Goal: Transaction & Acquisition: Purchase product/service

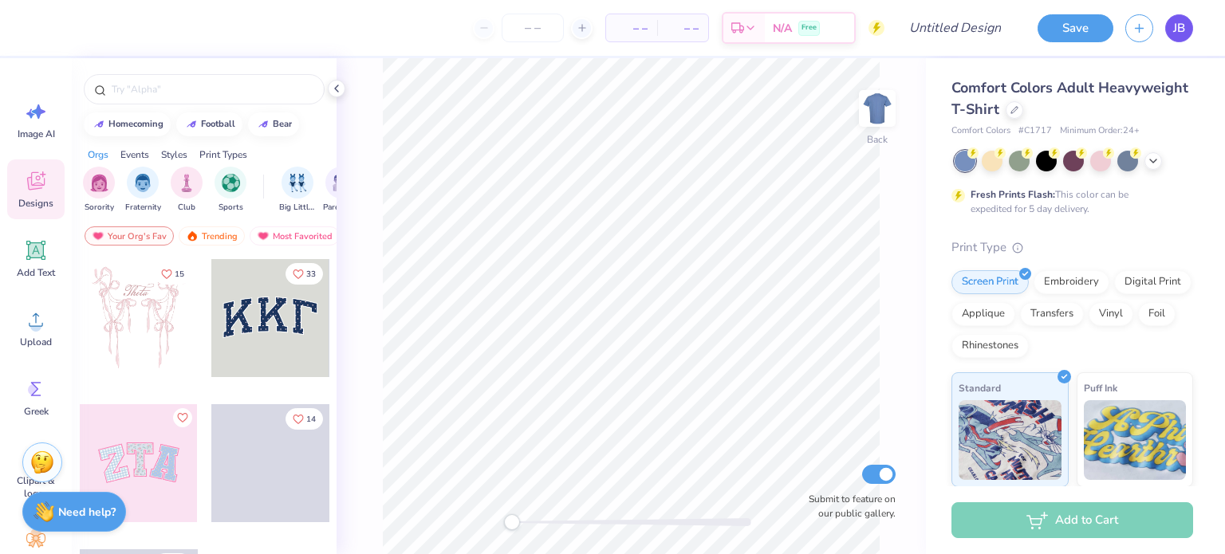
click at [1186, 31] on link "JB" at bounding box center [1179, 28] width 28 height 28
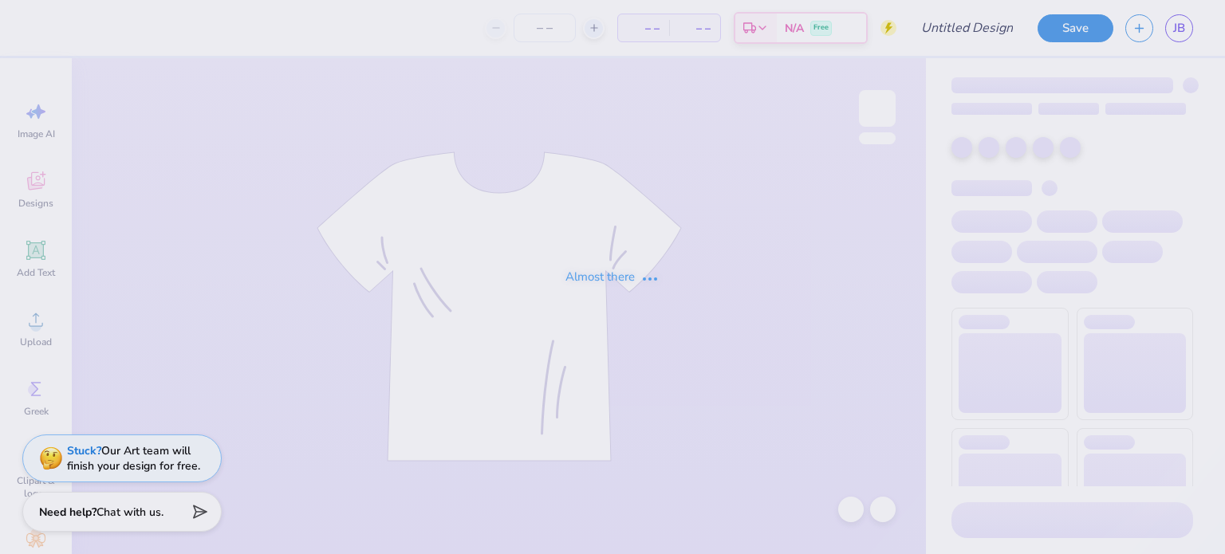
type input "Chemical Engineering T-shirt"
type input "24"
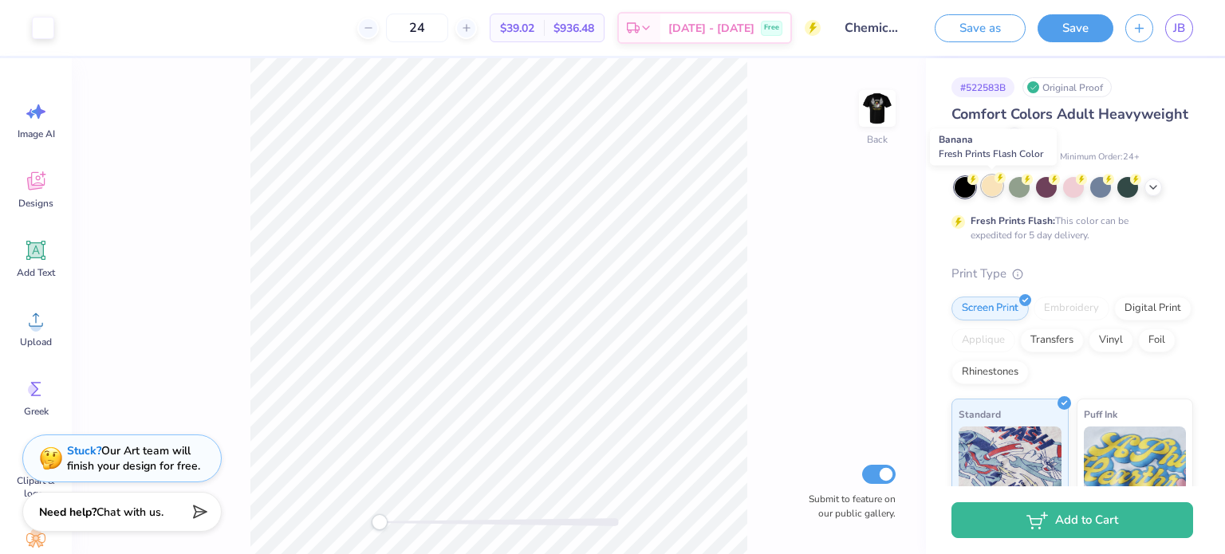
click at [992, 186] on div at bounding box center [992, 185] width 21 height 21
click at [869, 112] on img at bounding box center [877, 109] width 64 height 64
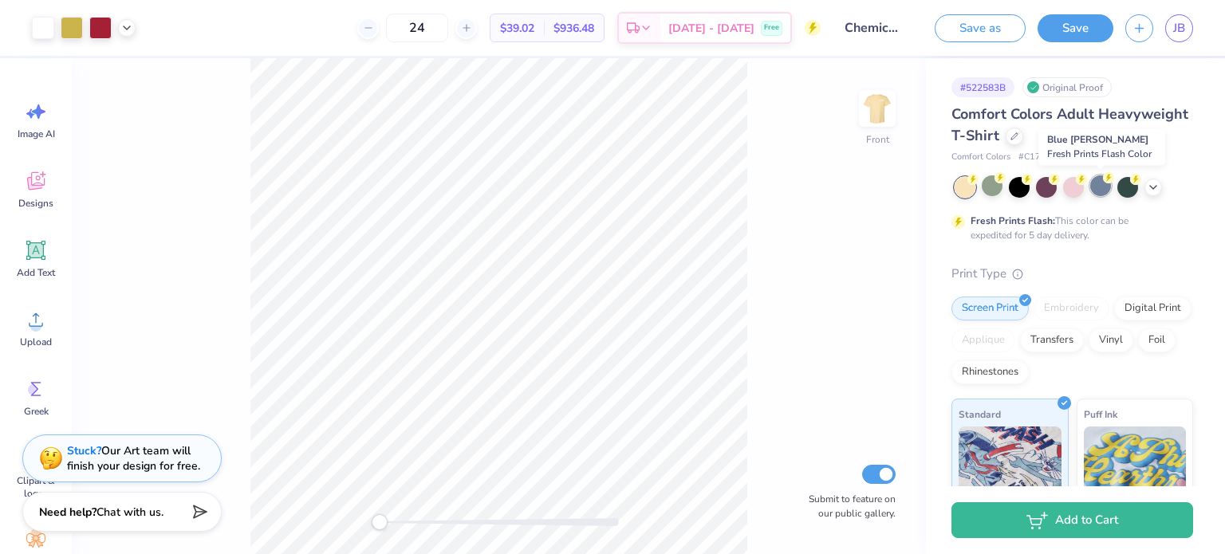
click at [1102, 187] on div at bounding box center [1100, 185] width 21 height 21
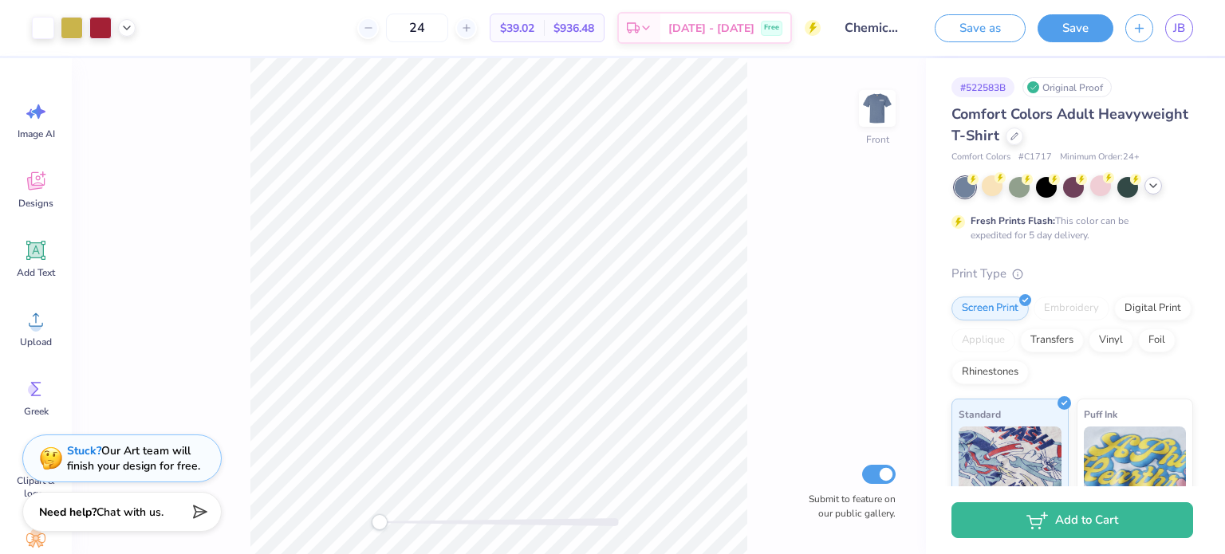
click at [1149, 191] on icon at bounding box center [1153, 185] width 13 height 13
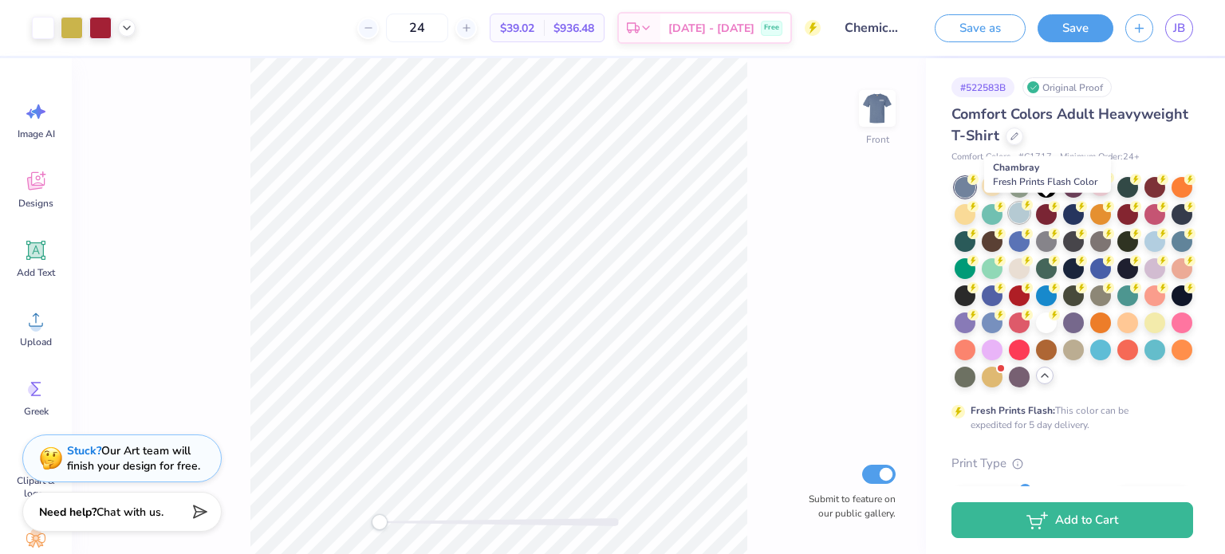
click at [1029, 216] on div at bounding box center [1019, 213] width 21 height 21
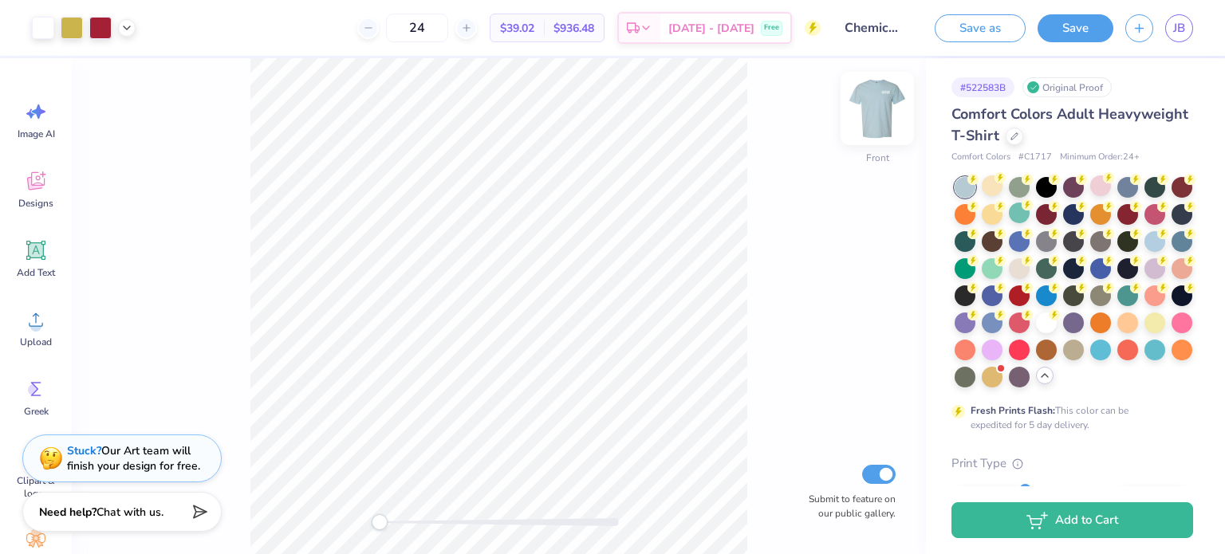
click at [877, 104] on img at bounding box center [877, 109] width 64 height 64
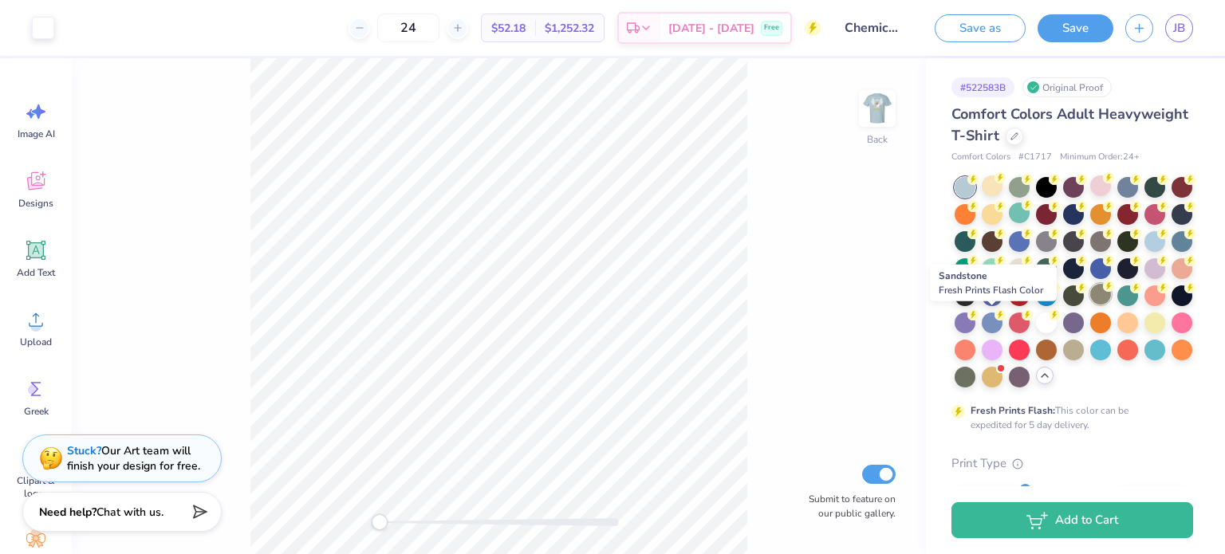
click at [1090, 305] on div at bounding box center [1100, 294] width 21 height 21
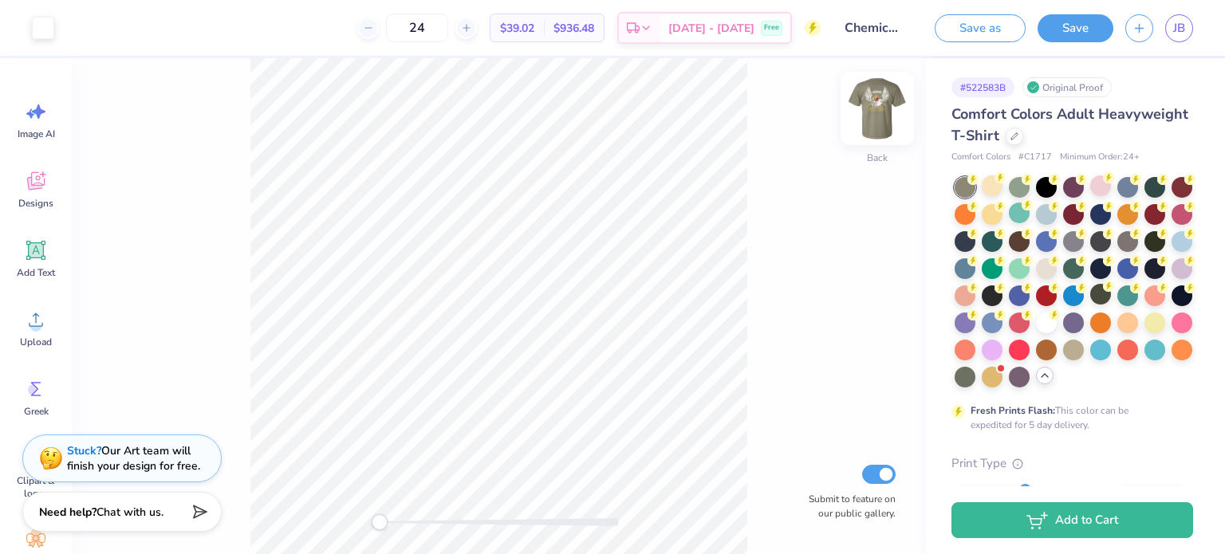
click at [875, 119] on img at bounding box center [877, 109] width 64 height 64
click at [1090, 305] on div at bounding box center [1100, 294] width 21 height 21
click at [883, 109] on img at bounding box center [877, 109] width 64 height 64
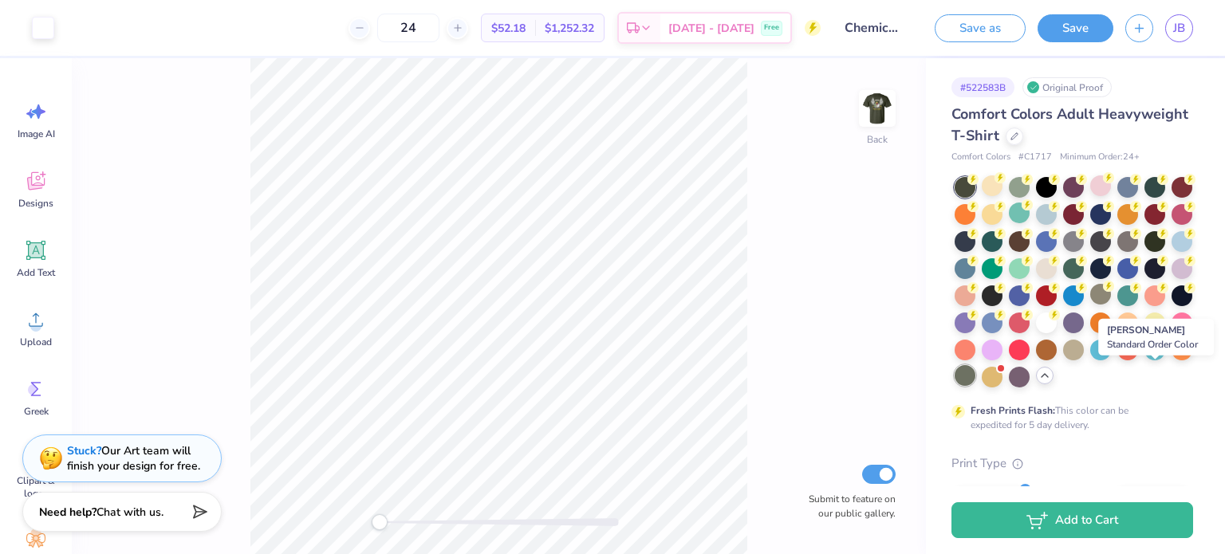
click at [975, 378] on div at bounding box center [964, 375] width 21 height 21
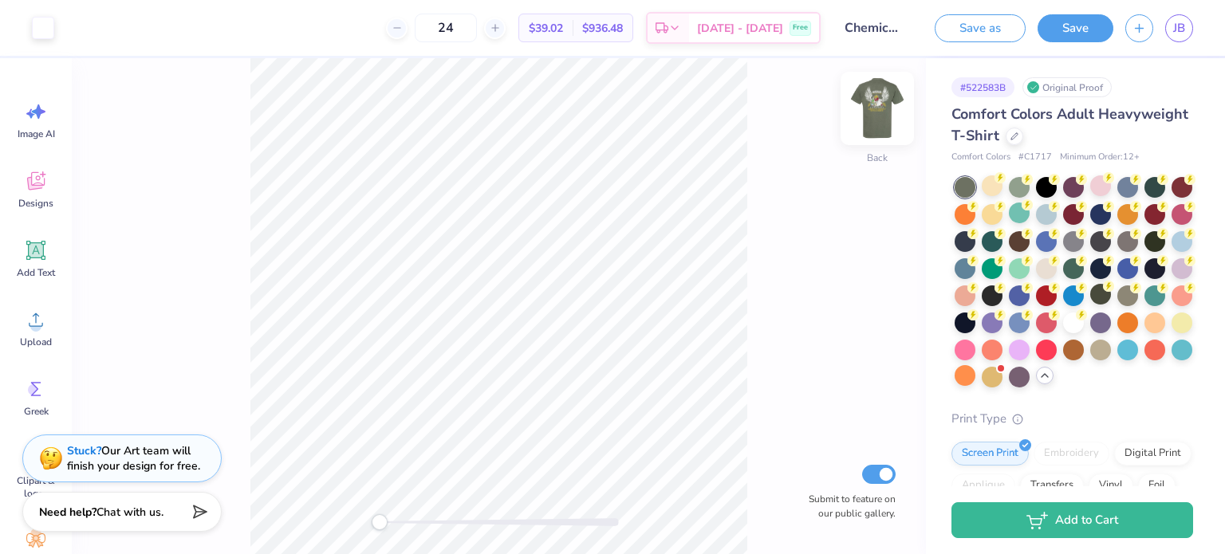
click at [878, 110] on img at bounding box center [877, 109] width 64 height 64
click at [878, 110] on img at bounding box center [877, 108] width 32 height 32
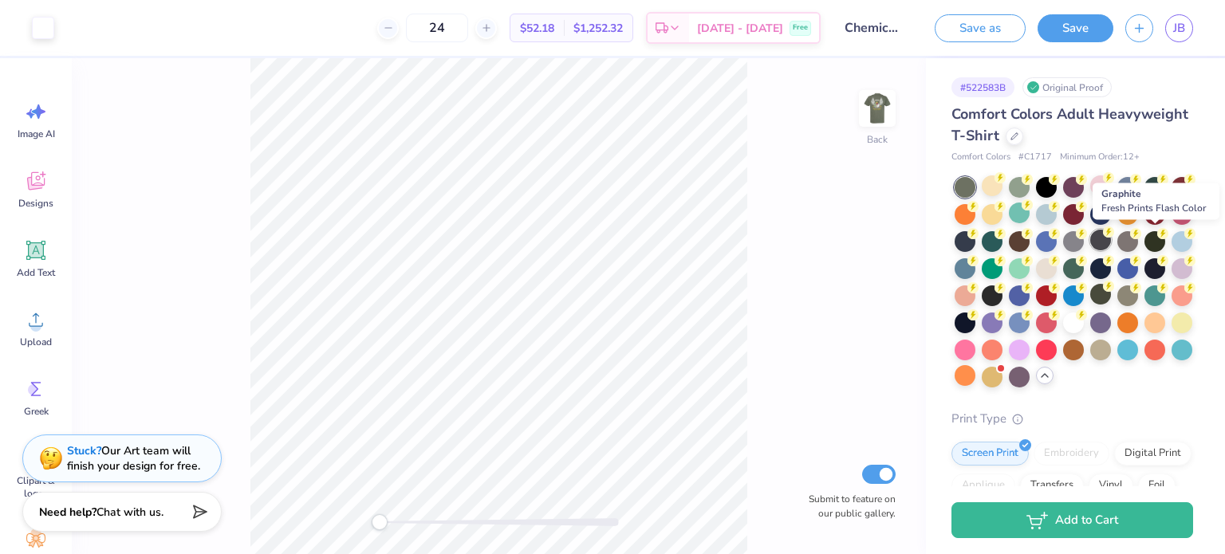
click at [1111, 241] on div at bounding box center [1100, 240] width 21 height 21
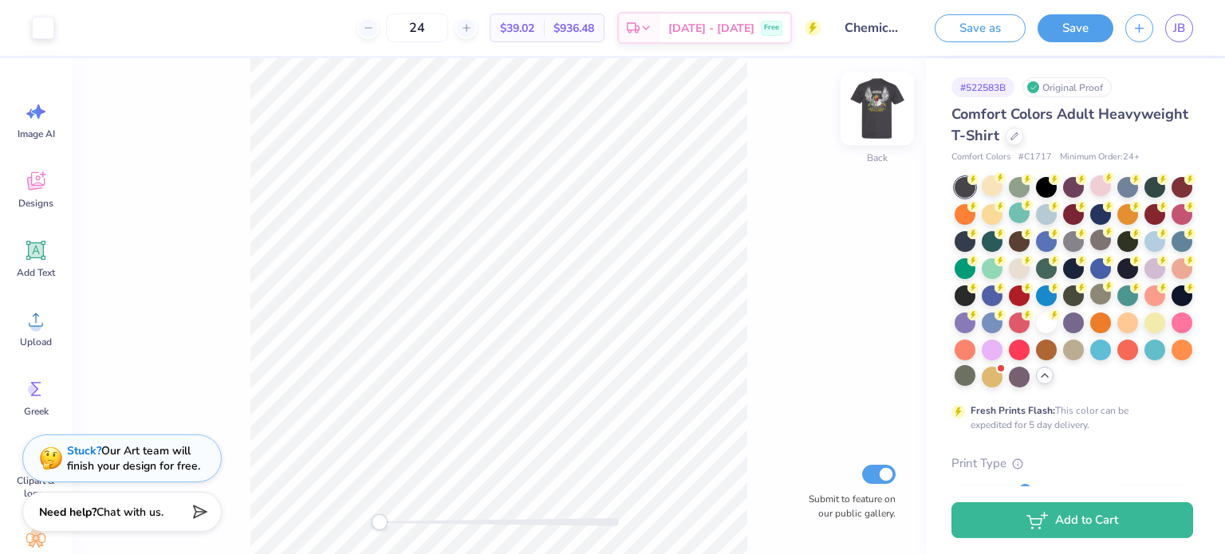
click at [868, 124] on img at bounding box center [877, 109] width 64 height 64
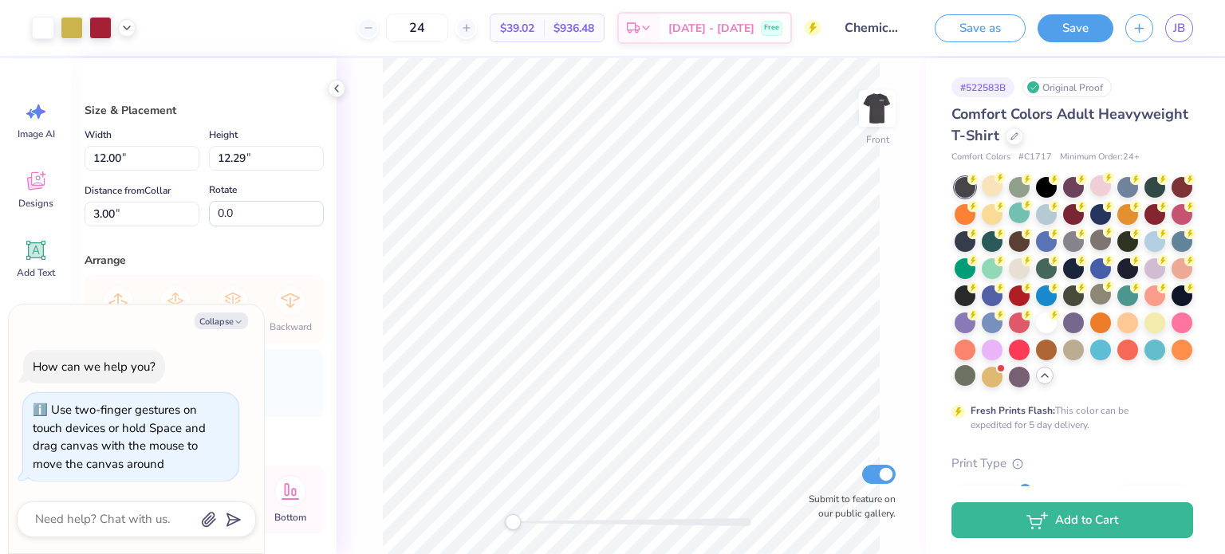
click at [922, 229] on div "Front Submit to feature on our public gallery." at bounding box center [630, 306] width 589 height 496
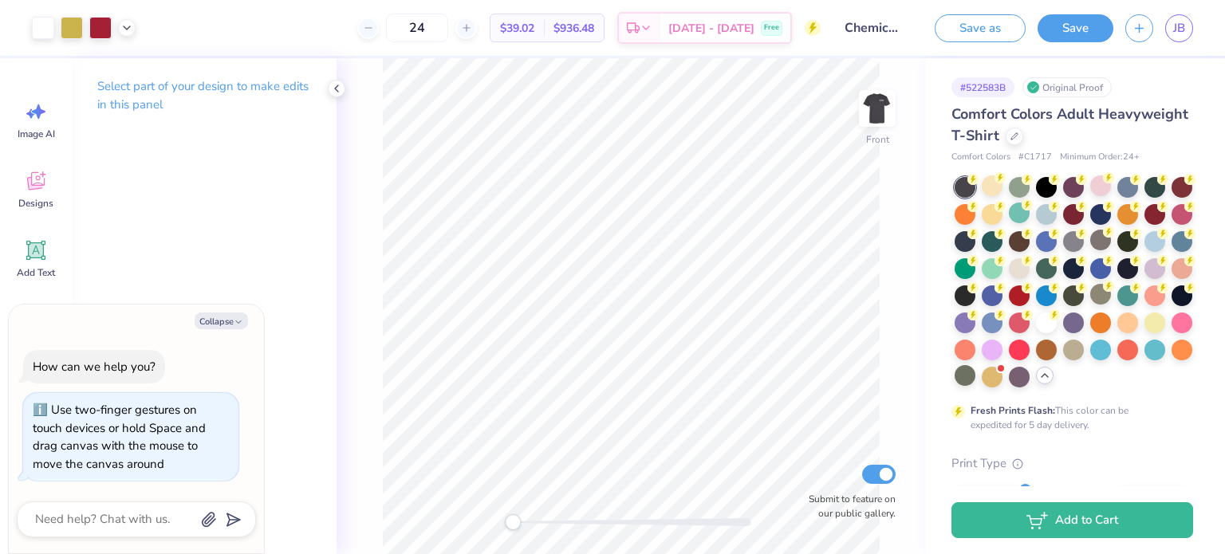
click at [1186, 274] on div "# 522583B Original Proof Comfort Colors Adult Heavyweight T-Shirt Comfort Color…" at bounding box center [1075, 503] width 299 height 891
click at [877, 108] on img at bounding box center [877, 109] width 64 height 64
click at [861, 143] on div at bounding box center [876, 108] width 73 height 73
click at [868, 124] on img at bounding box center [877, 109] width 64 height 64
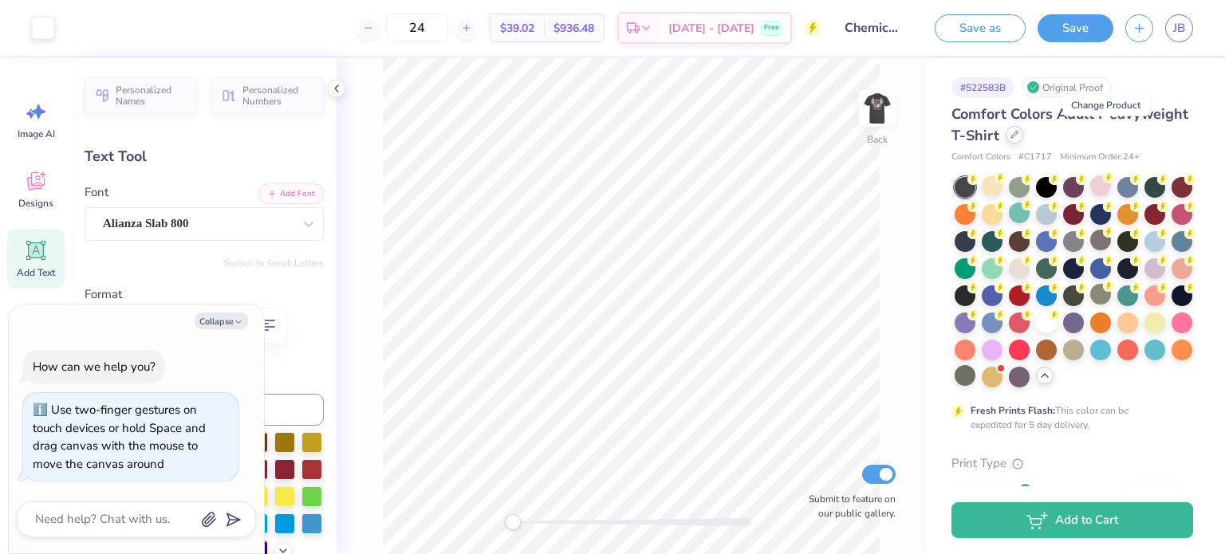
click at [1023, 140] on div at bounding box center [1014, 135] width 18 height 18
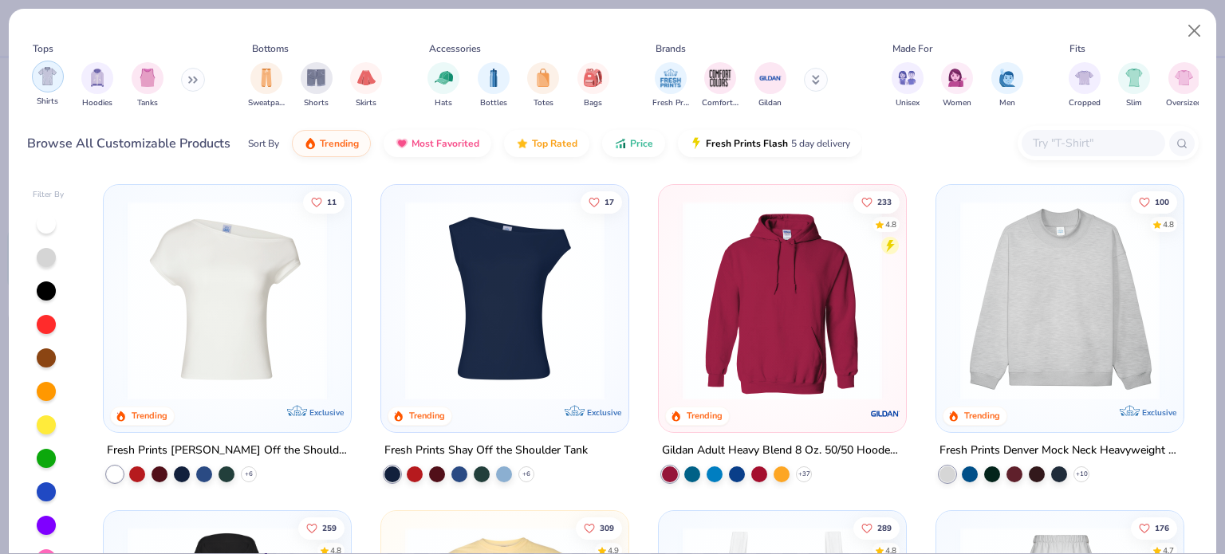
click at [48, 73] on img "filter for Shirts" at bounding box center [47, 76] width 18 height 18
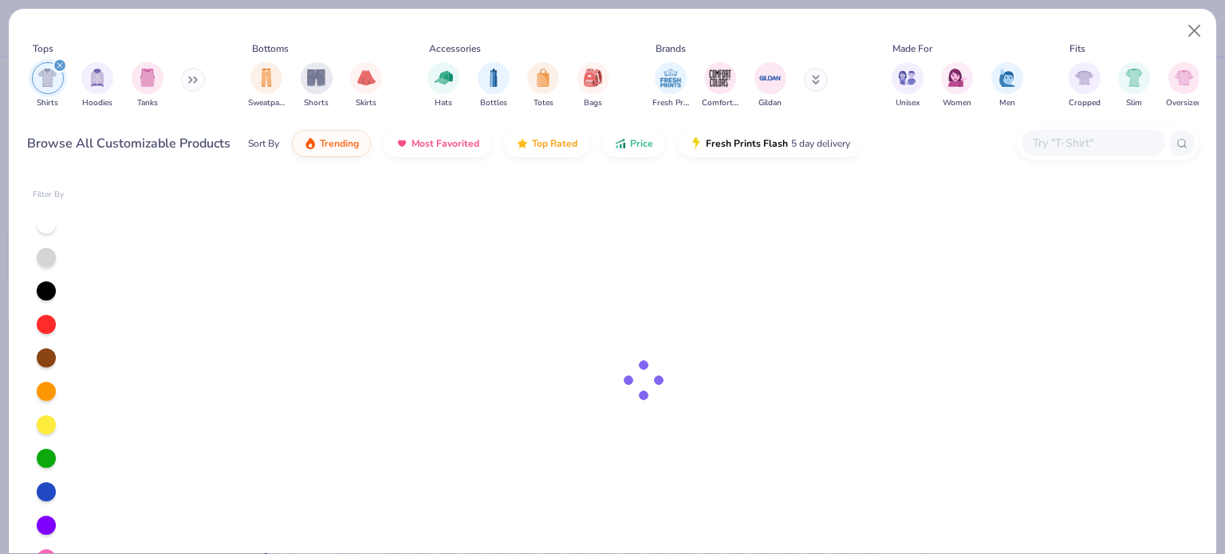
type textarea "x"
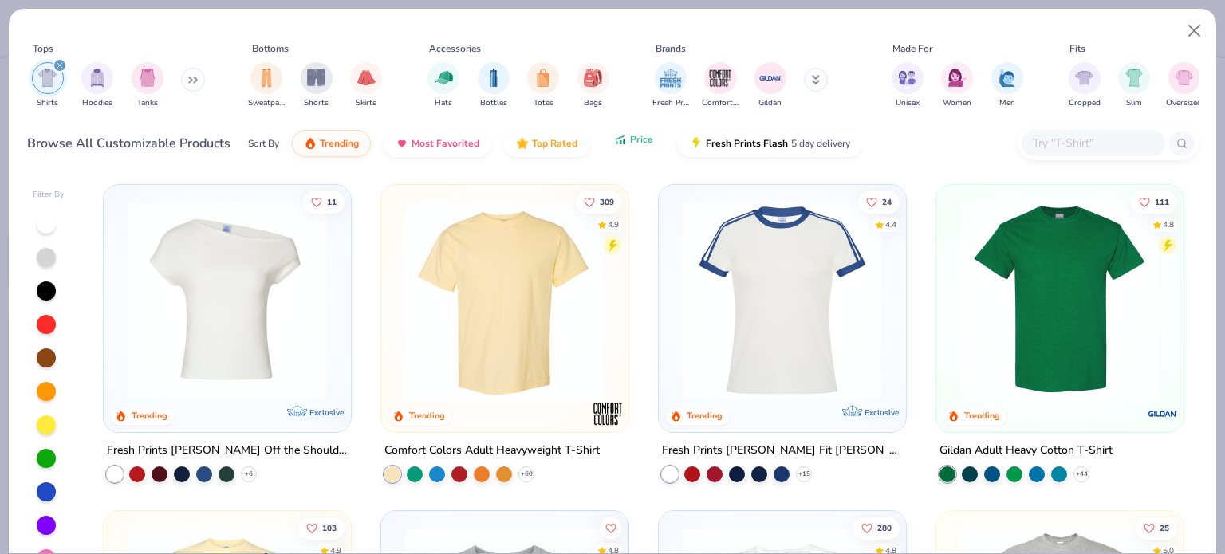
click at [620, 140] on icon "button" at bounding box center [620, 139] width 13 height 14
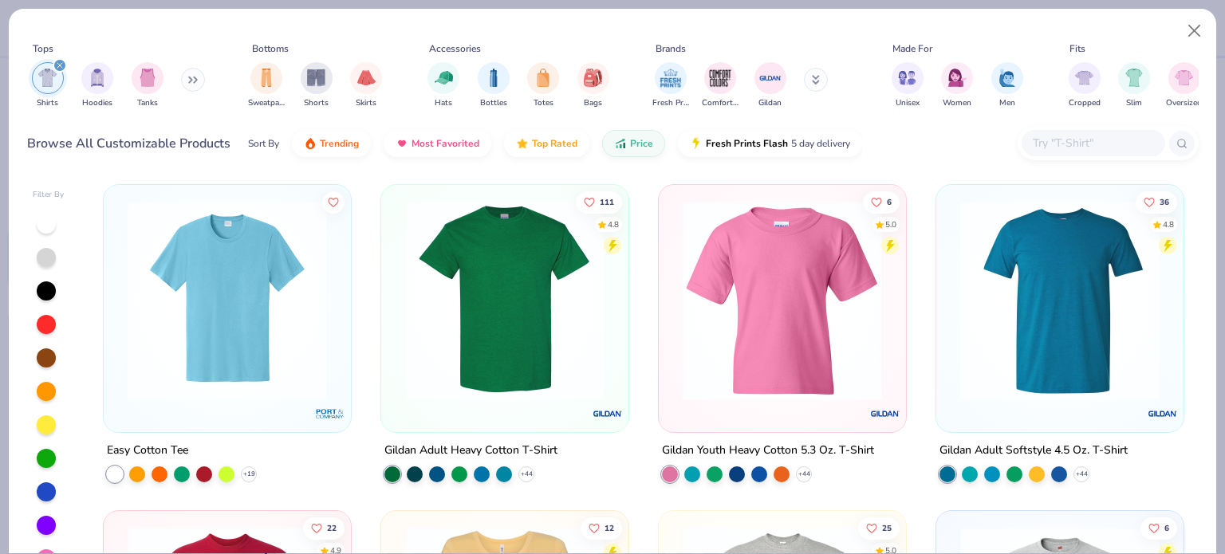
click at [1072, 143] on input "text" at bounding box center [1092, 143] width 123 height 18
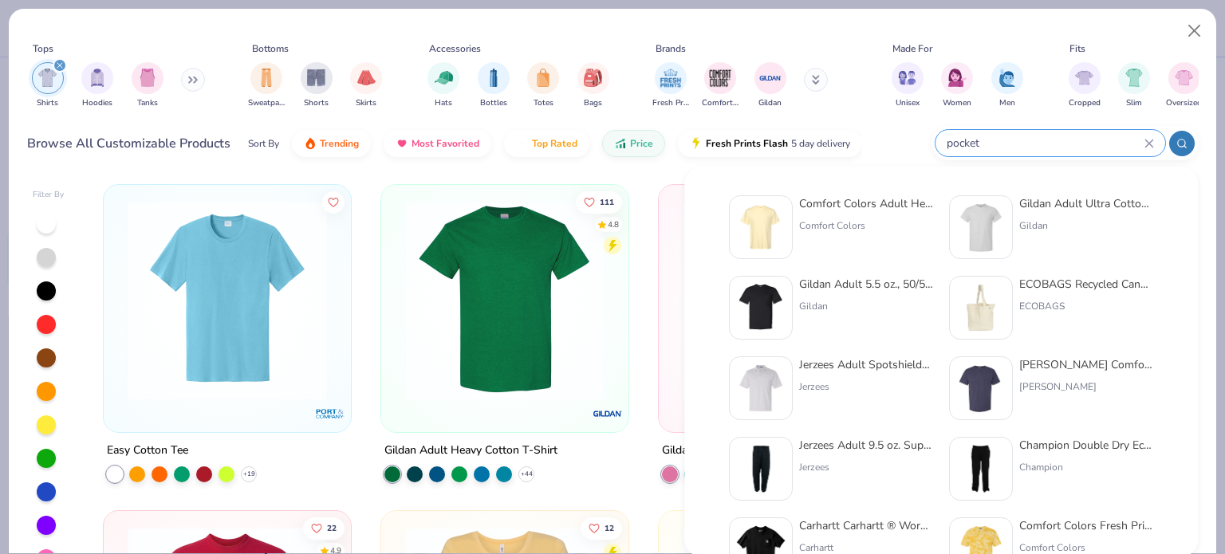
type input "pocket"
click at [845, 207] on div "Comfort Colors Adult Heavyweight RS Pocket T-Shirt" at bounding box center [866, 203] width 134 height 17
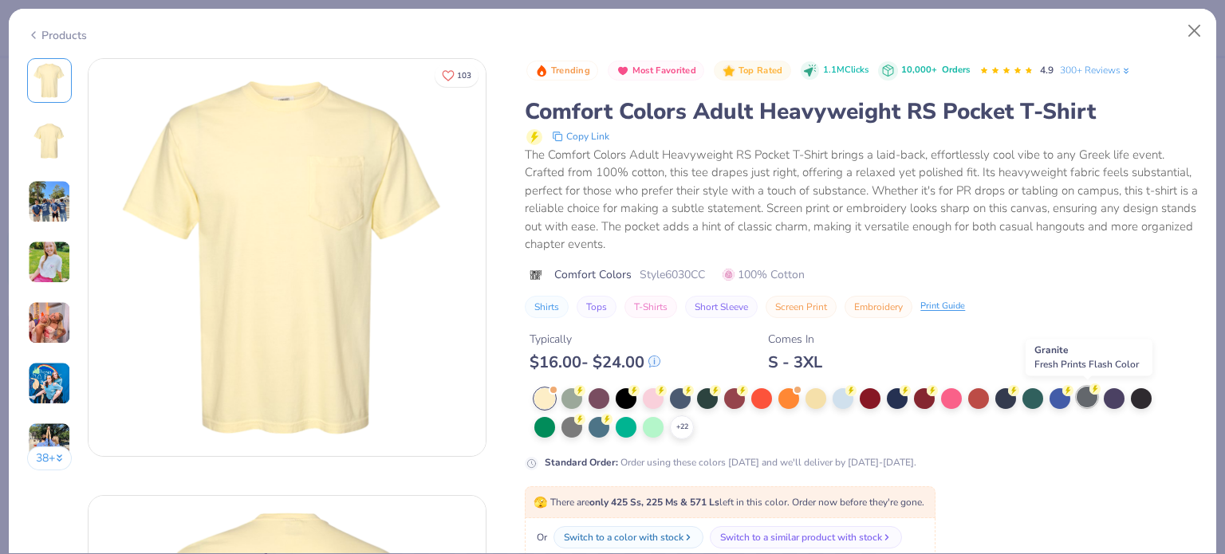
click at [1088, 395] on div at bounding box center [1086, 397] width 21 height 21
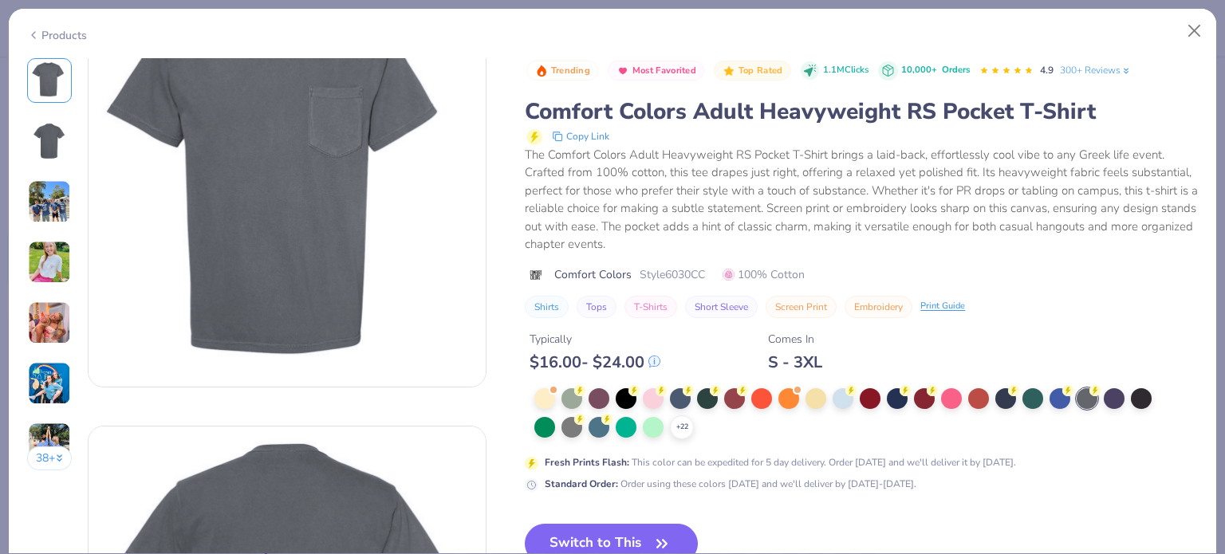
scroll to position [70, 0]
click at [658, 535] on icon "button" at bounding box center [662, 544] width 22 height 22
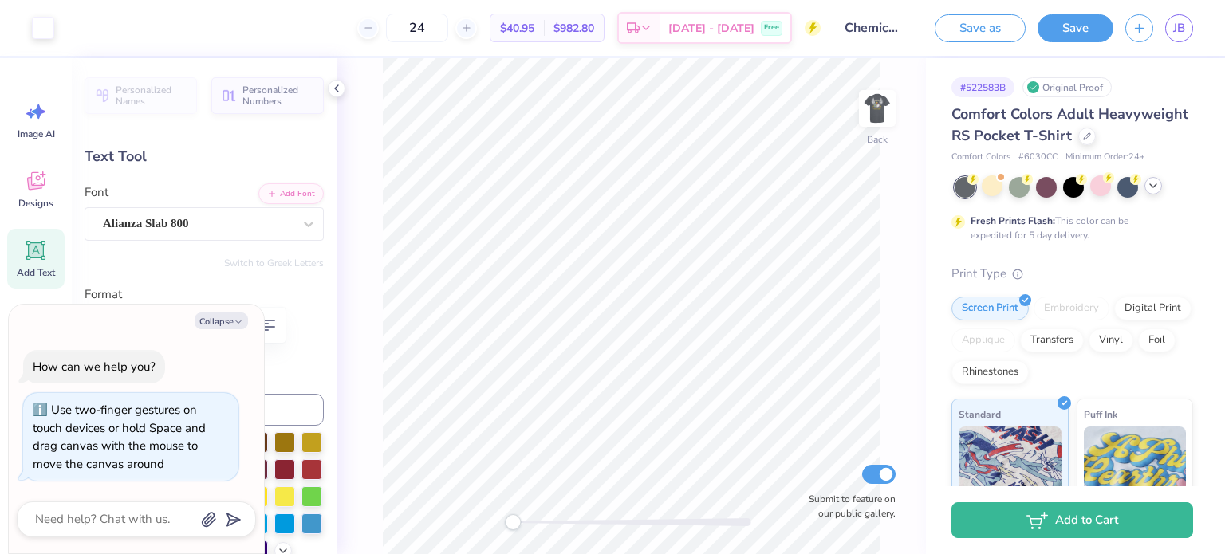
type textarea "x"
type input "3.36"
type input "0.85"
type textarea "x"
type input "3.34"
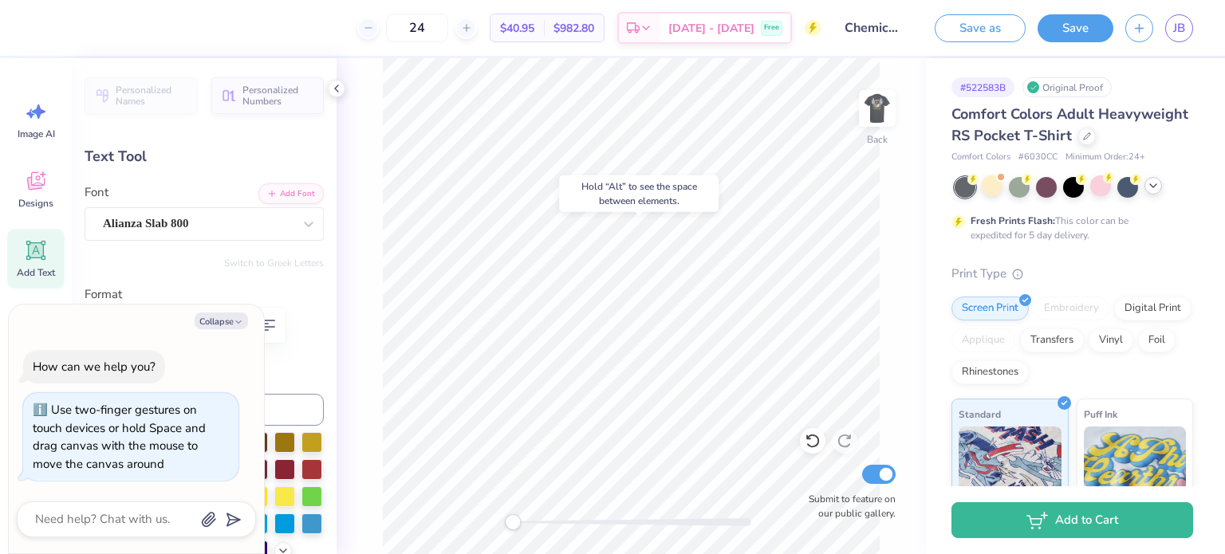
type input "0.25"
type textarea "x"
type input "3.36"
type input "0.85"
type textarea "x"
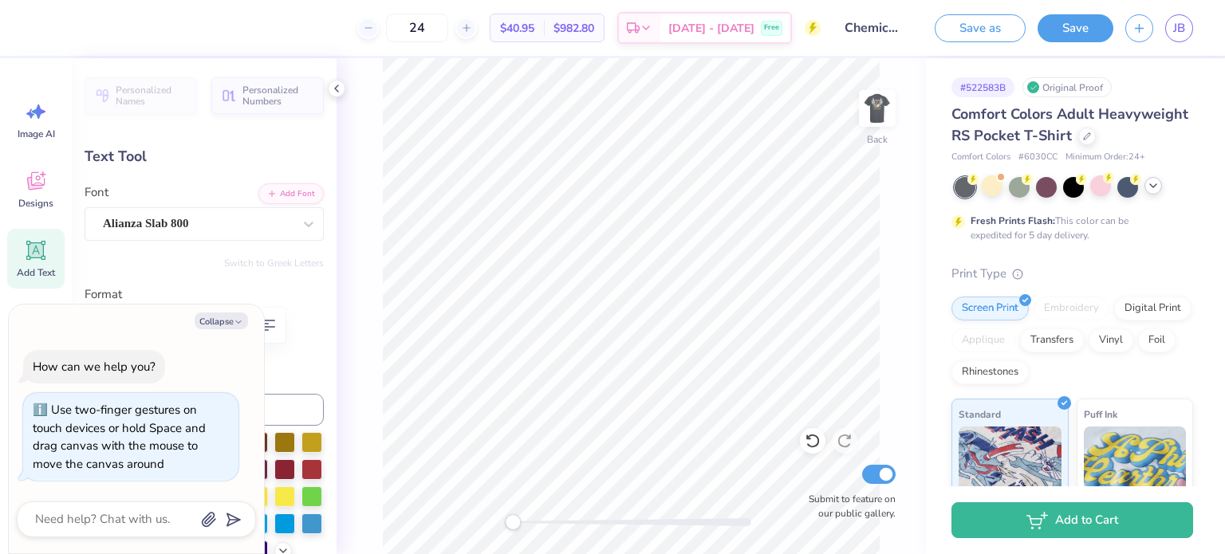
type input "3.34"
type input "0.25"
click at [868, 108] on img at bounding box center [877, 109] width 64 height 64
click at [874, 100] on img at bounding box center [877, 109] width 64 height 64
click at [875, 100] on img at bounding box center [877, 108] width 32 height 32
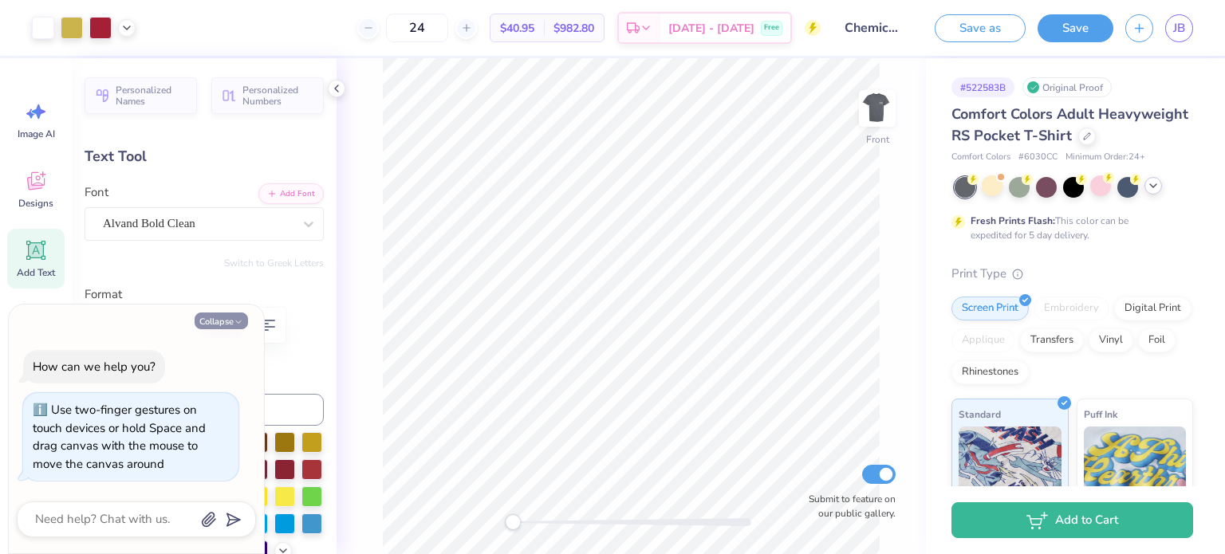
click at [239, 325] on icon "button" at bounding box center [239, 322] width 10 height 10
type textarea "x"
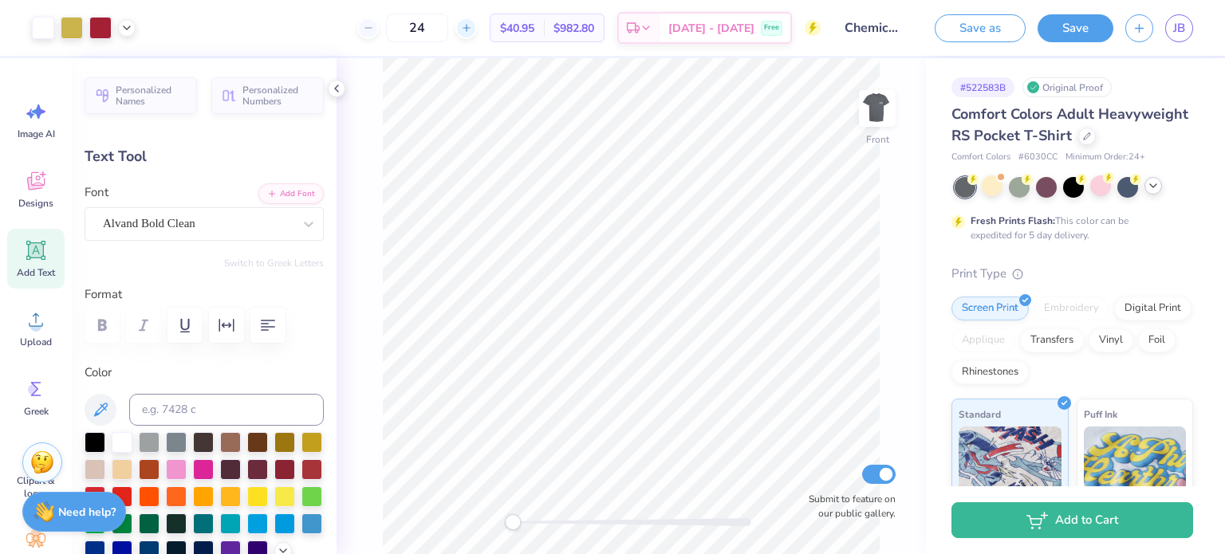
click at [469, 28] on line at bounding box center [465, 28] width 6 height 0
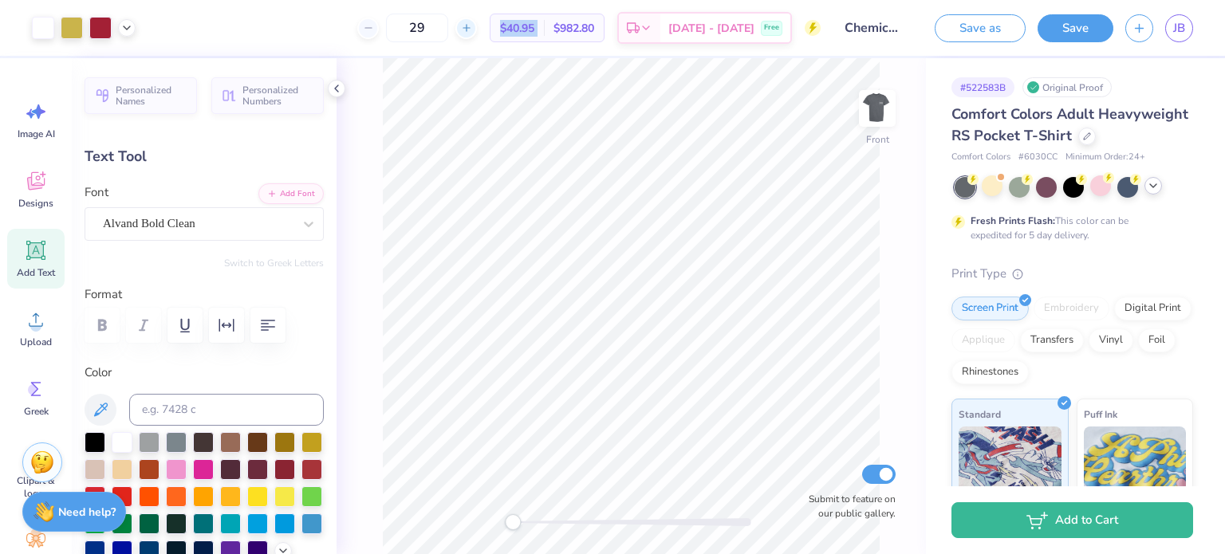
click at [469, 28] on line at bounding box center [465, 28] width 6 height 0
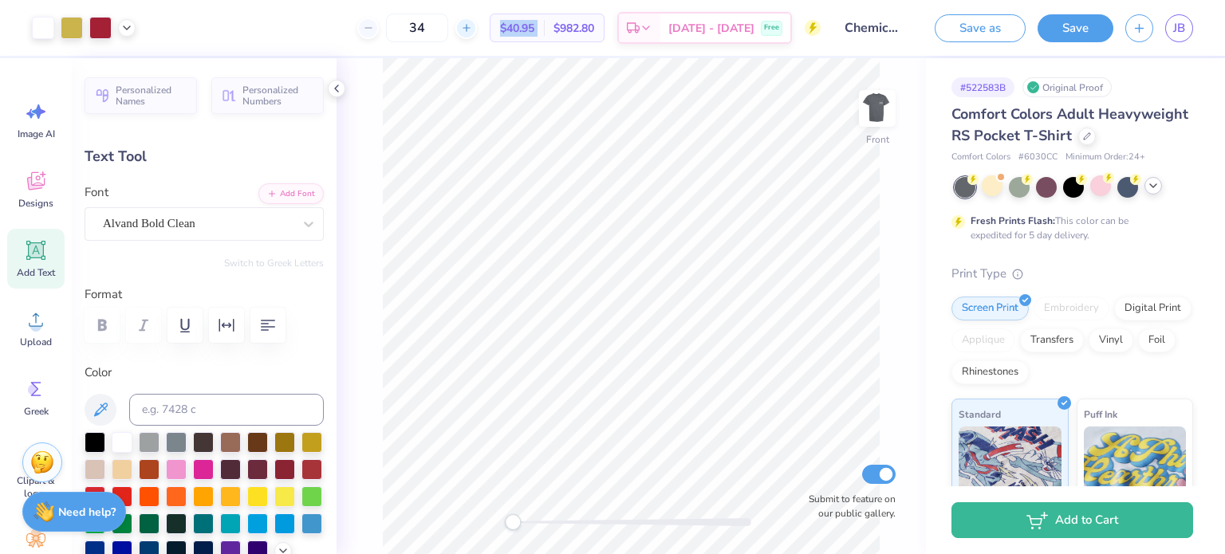
click at [469, 28] on line at bounding box center [465, 28] width 6 height 0
click at [506, 26] on div "35 $36.88 Per Item $1,290.80 Total Est. Delivery [DATE] - [DATE] Free" at bounding box center [484, 28] width 673 height 56
click at [460, 28] on line at bounding box center [457, 28] width 6 height 0
type input "36"
click at [1151, 192] on icon at bounding box center [1153, 185] width 13 height 13
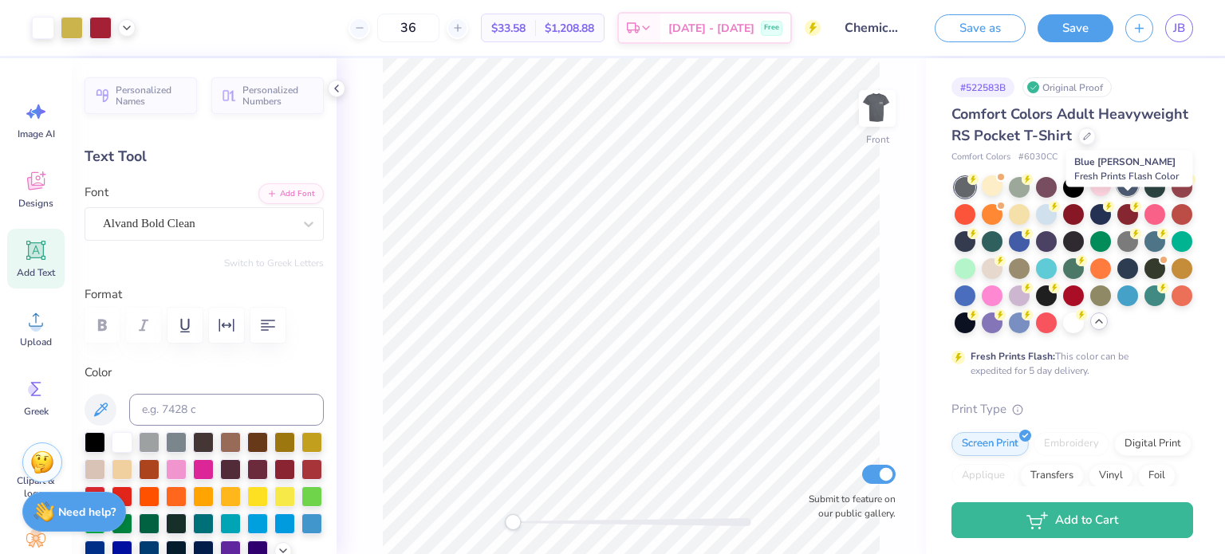
click at [1132, 196] on div at bounding box center [1127, 185] width 21 height 21
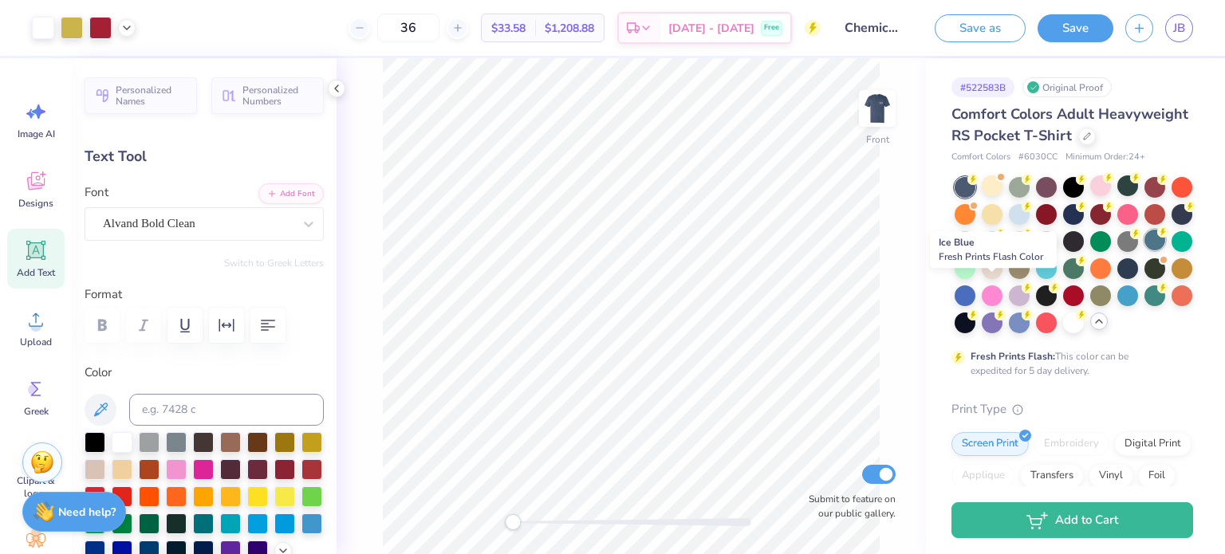
click at [1144, 250] on div at bounding box center [1154, 240] width 21 height 21
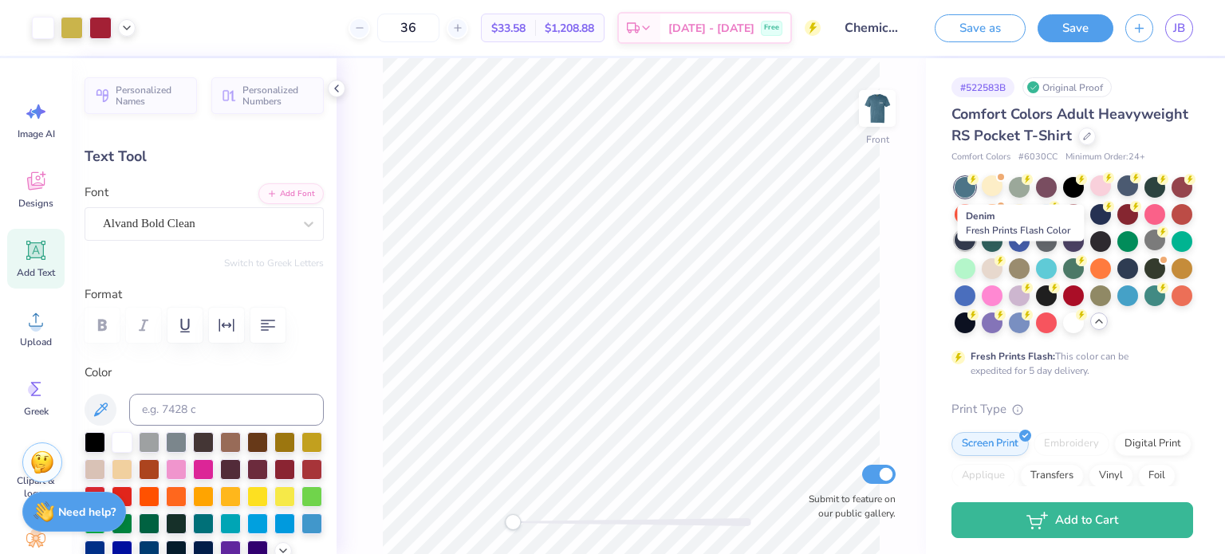
click at [975, 250] on div at bounding box center [964, 240] width 21 height 21
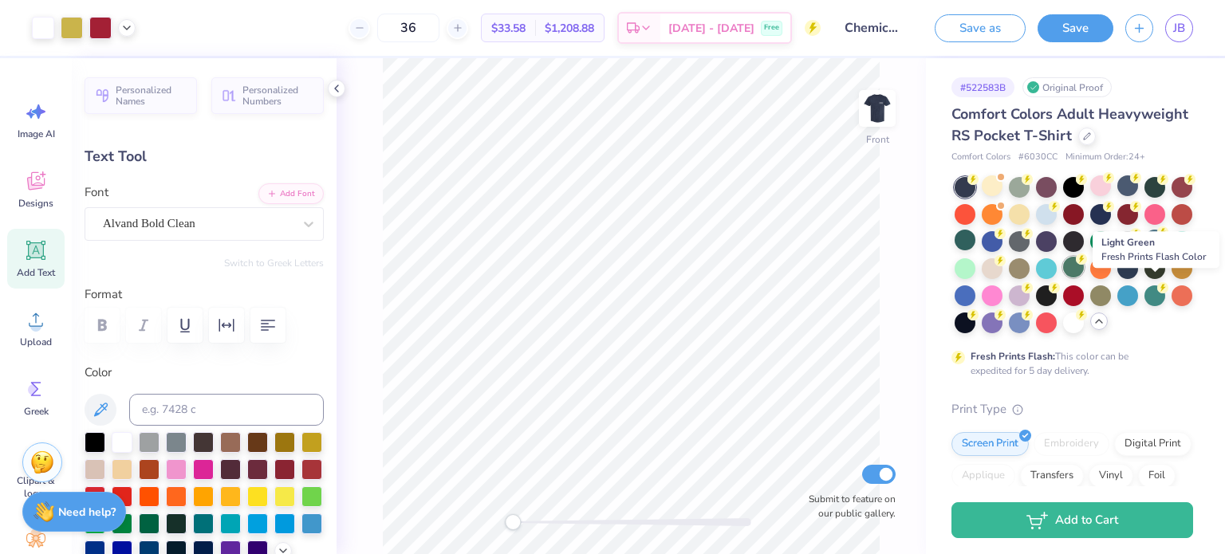
click at [1084, 277] on div at bounding box center [1073, 267] width 21 height 21
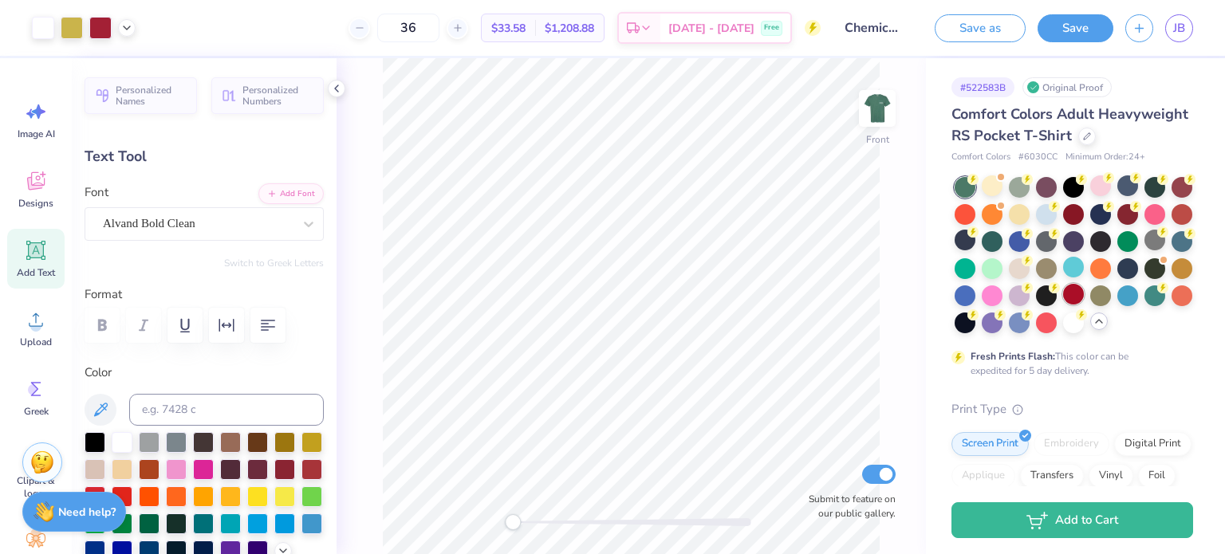
click at [1063, 305] on div at bounding box center [1073, 294] width 21 height 21
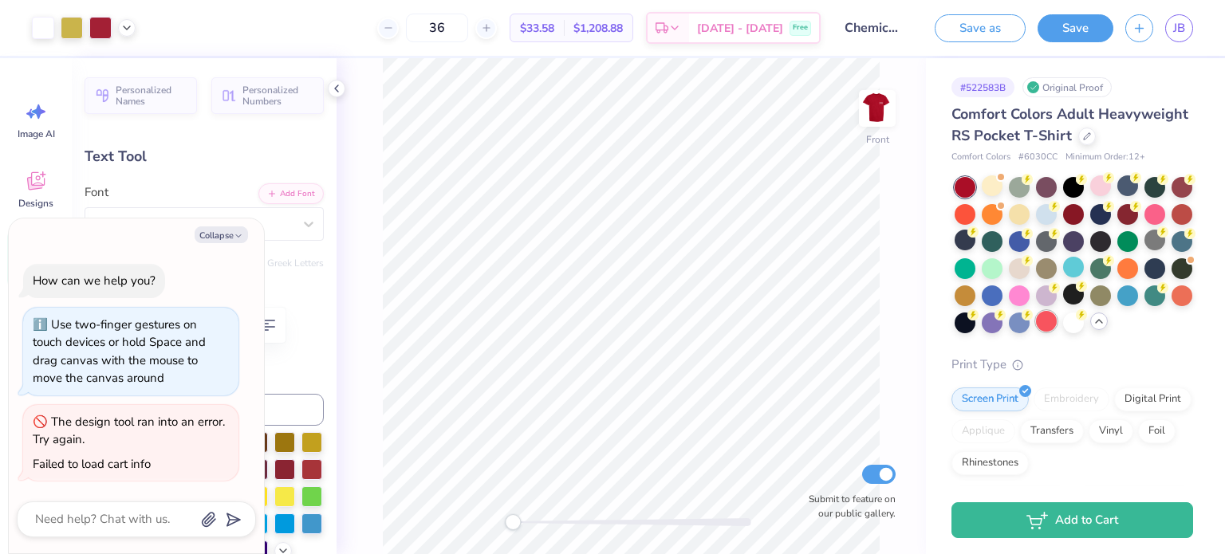
click at [1036, 332] on div at bounding box center [1046, 321] width 21 height 21
click at [975, 332] on div at bounding box center [964, 321] width 21 height 21
click at [1063, 332] on div at bounding box center [1073, 321] width 21 height 21
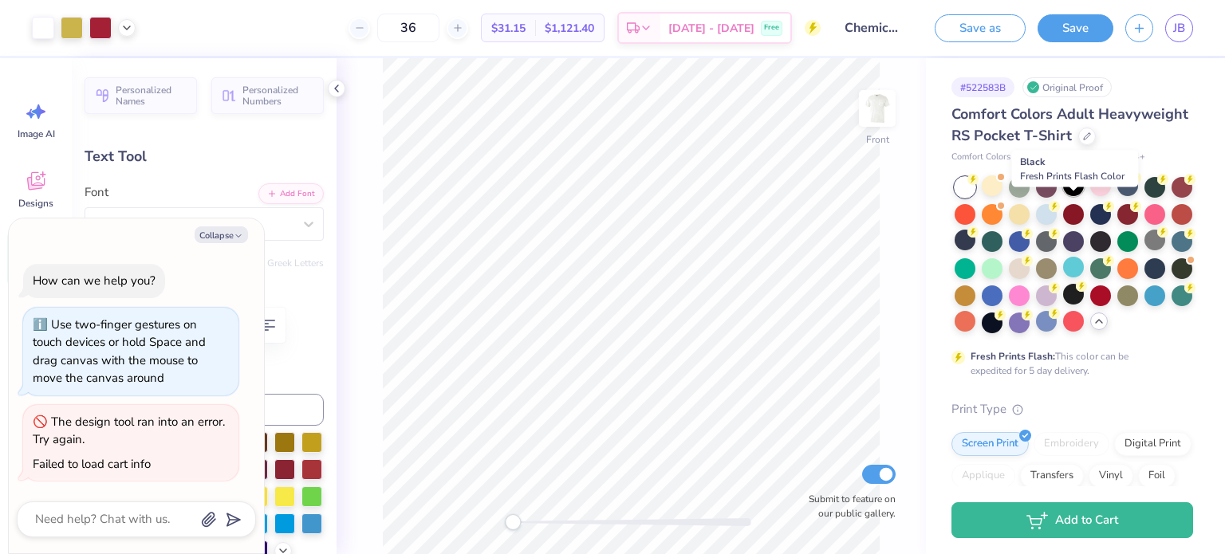
click at [1078, 196] on div at bounding box center [1073, 185] width 21 height 21
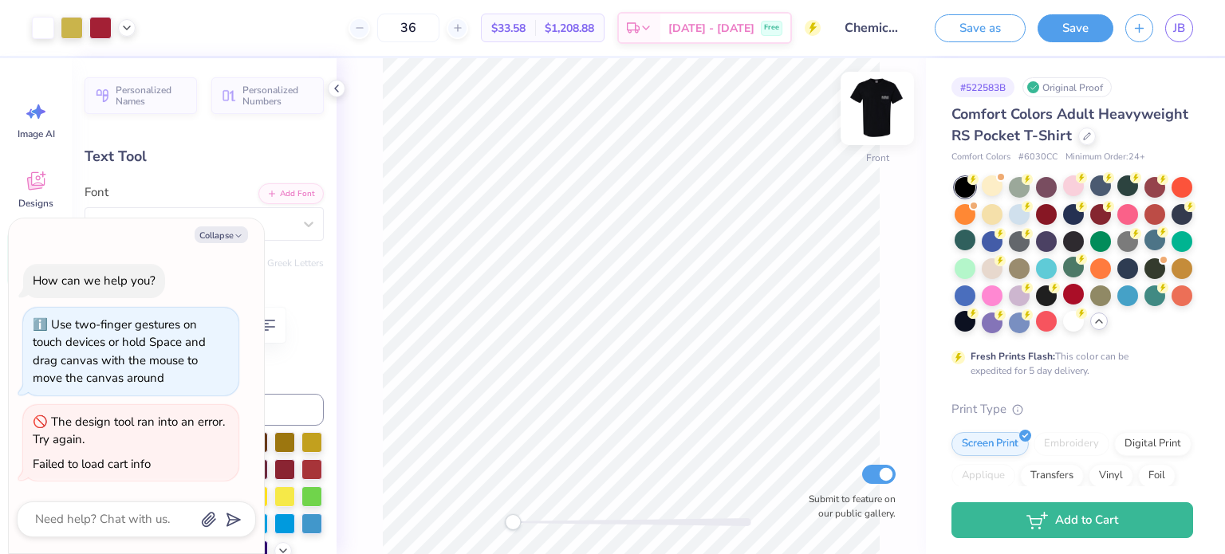
click at [877, 104] on img at bounding box center [877, 109] width 64 height 64
click at [884, 96] on img at bounding box center [877, 109] width 64 height 64
click at [875, 31] on input "Chemical Engineering T-shirt" at bounding box center [871, 28] width 78 height 32
type textarea "x"
